Goal: Check status: Check status

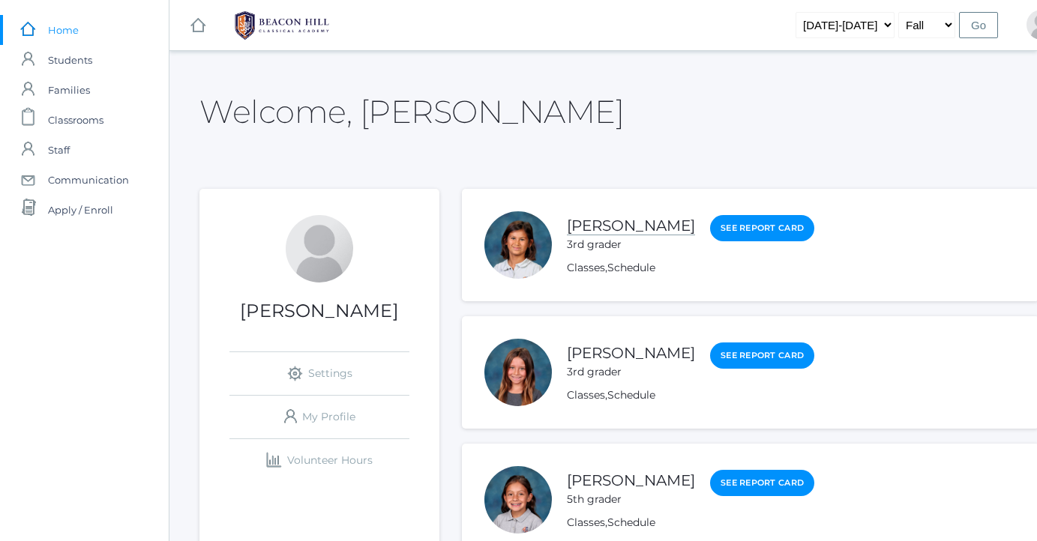
click at [634, 230] on link "[PERSON_NAME]" at bounding box center [631, 226] width 128 height 19
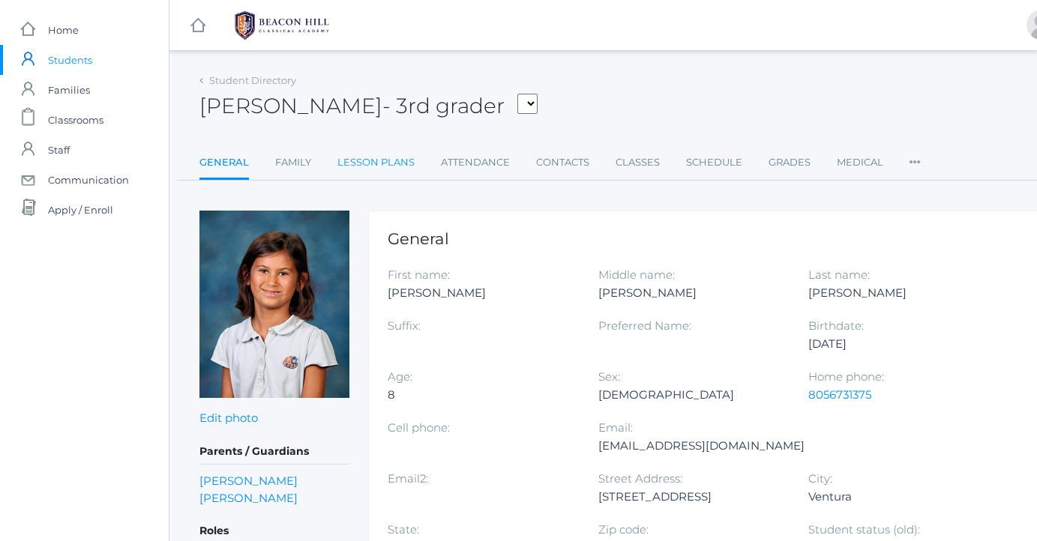
click at [388, 166] on link "Lesson Plans" at bounding box center [375, 163] width 77 height 30
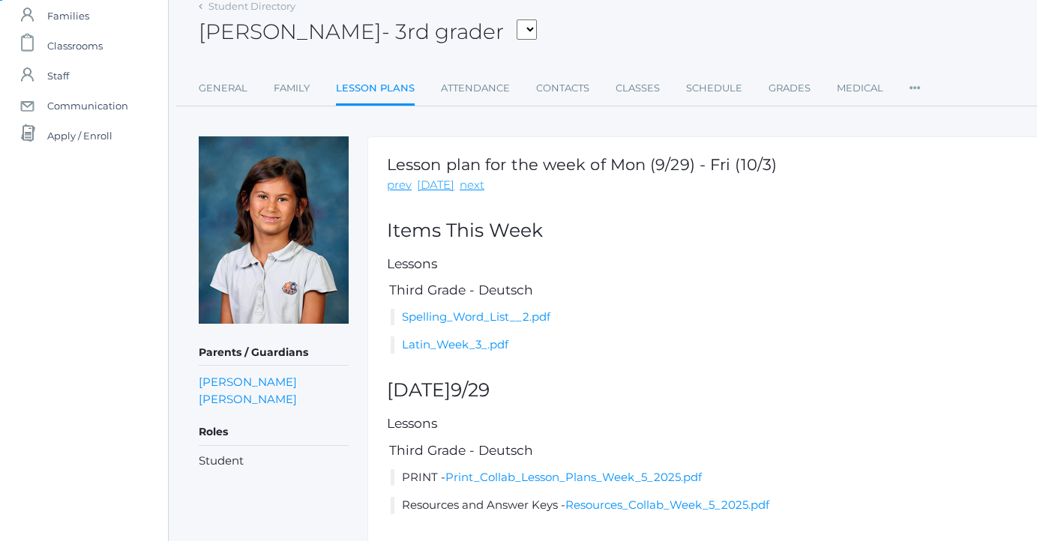
scroll to position [53, 1]
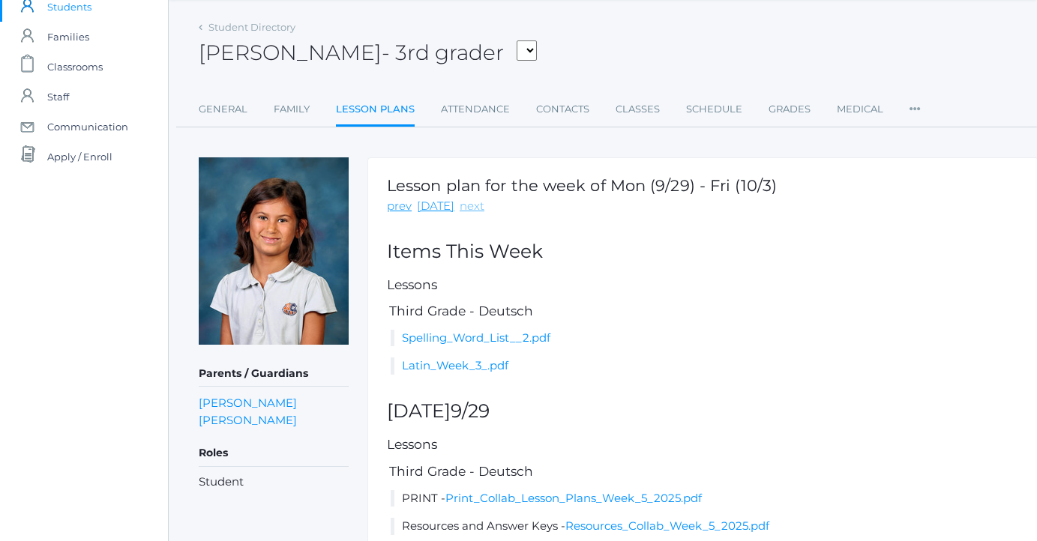
click at [463, 214] on link "next" at bounding box center [471, 206] width 25 height 17
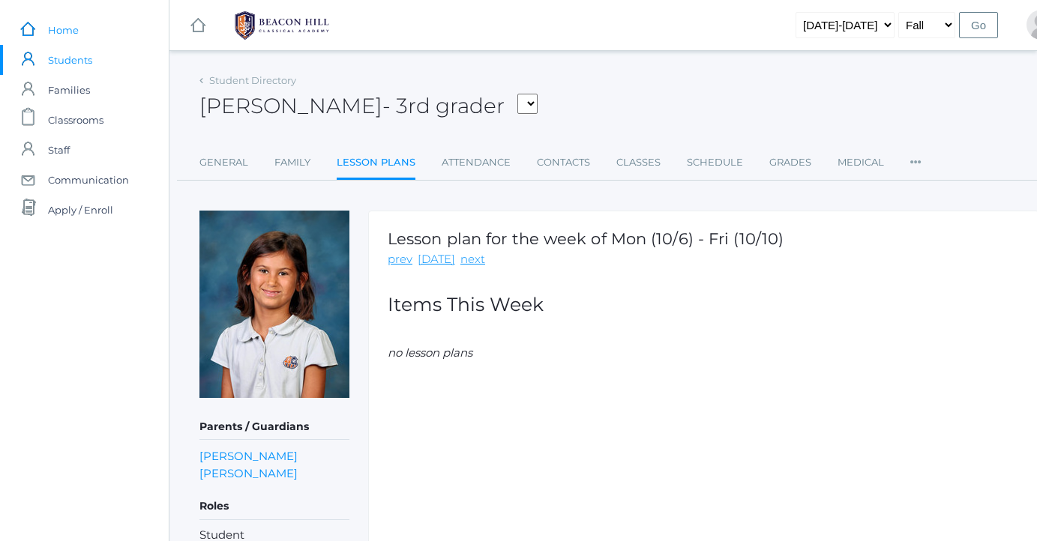
click at [67, 31] on span "Home" at bounding box center [63, 30] width 31 height 30
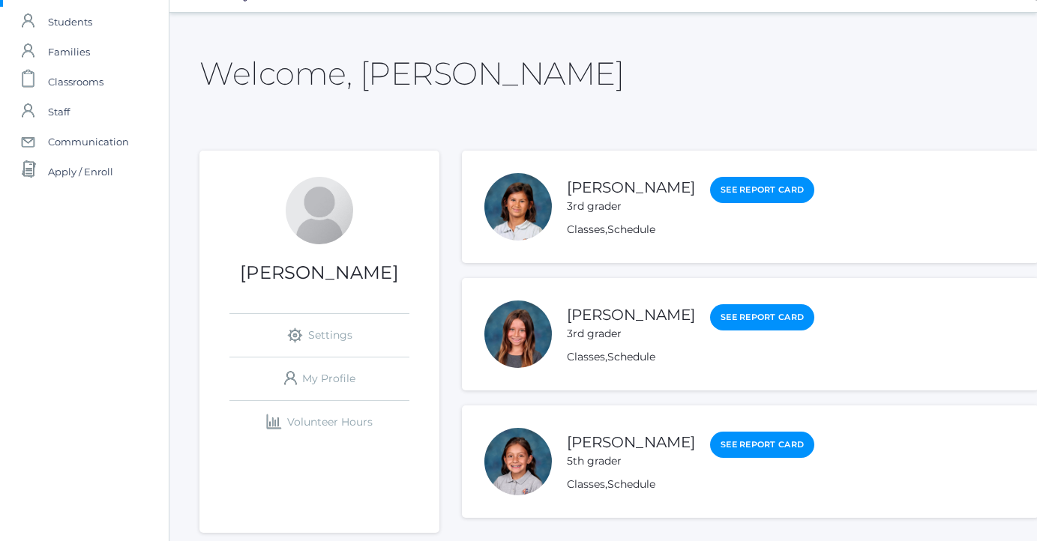
scroll to position [55, 0]
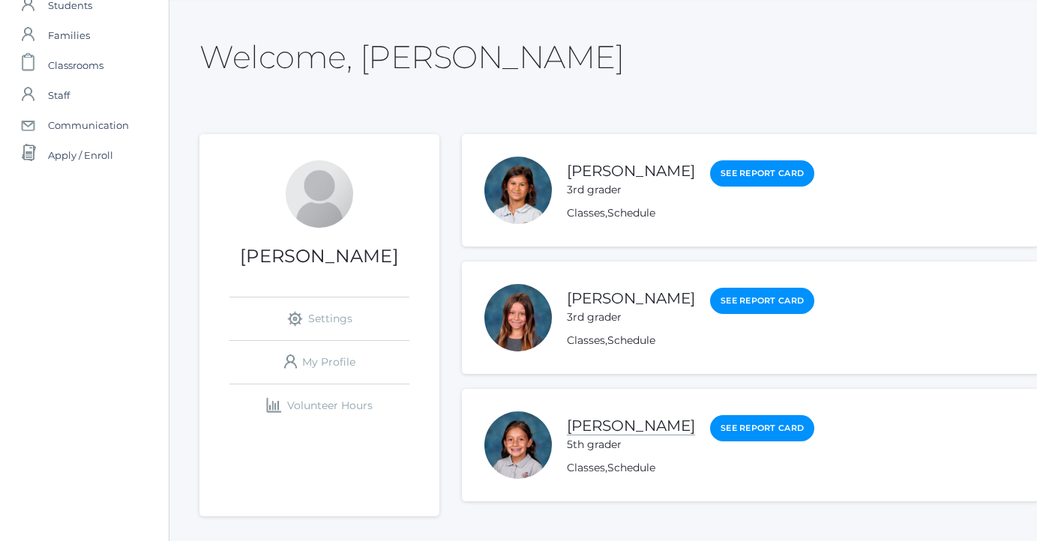
click at [660, 421] on link "[PERSON_NAME]" at bounding box center [631, 426] width 128 height 19
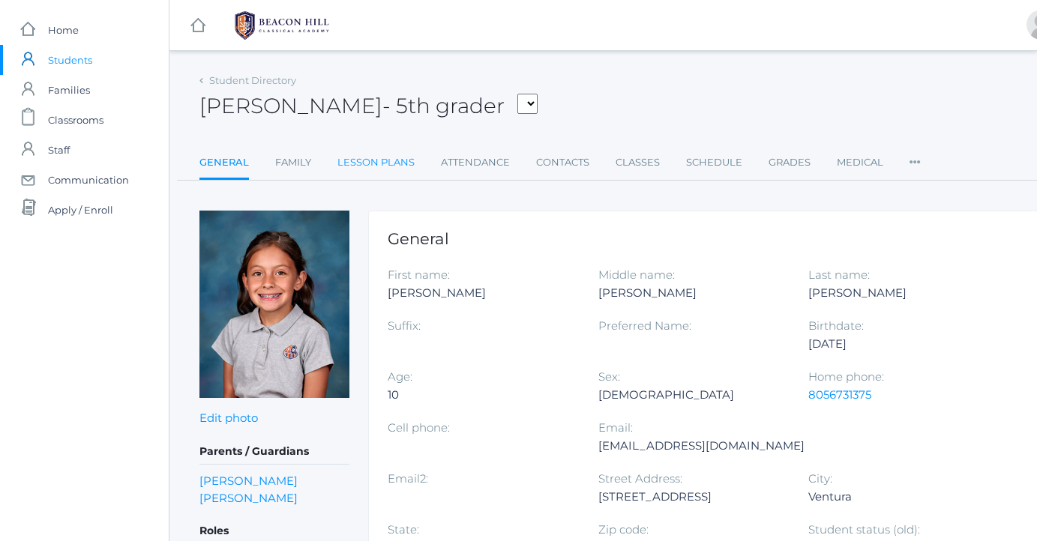
click at [398, 167] on link "Lesson Plans" at bounding box center [375, 163] width 77 height 30
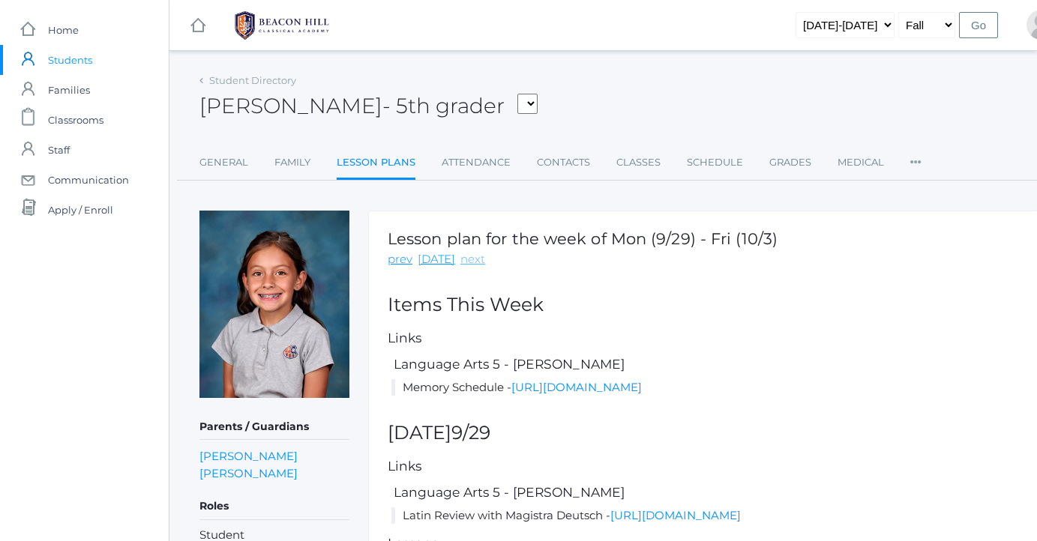
click at [469, 263] on link "next" at bounding box center [472, 259] width 25 height 17
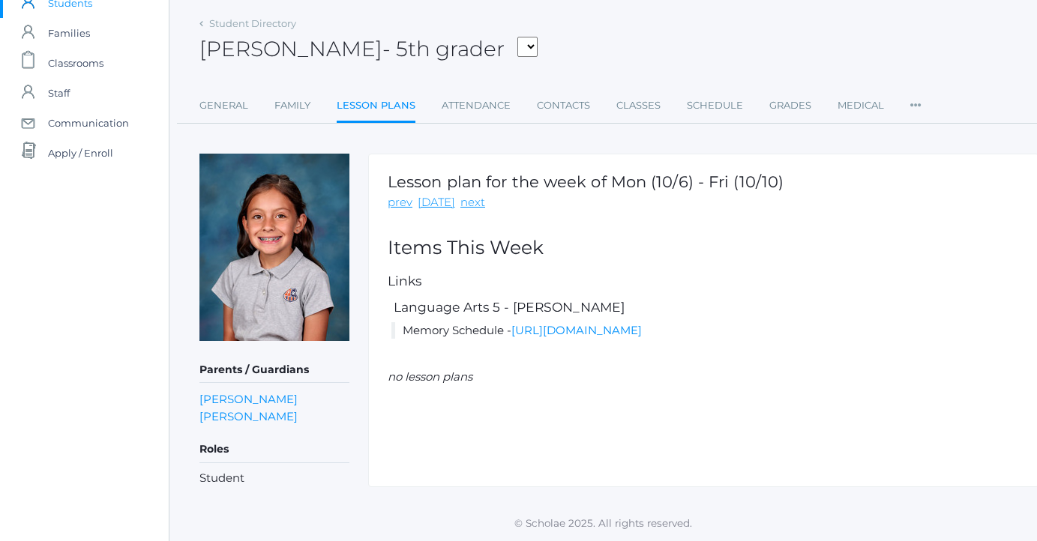
scroll to position [57, 0]
